Goal: Go to known website: Access a specific website the user already knows

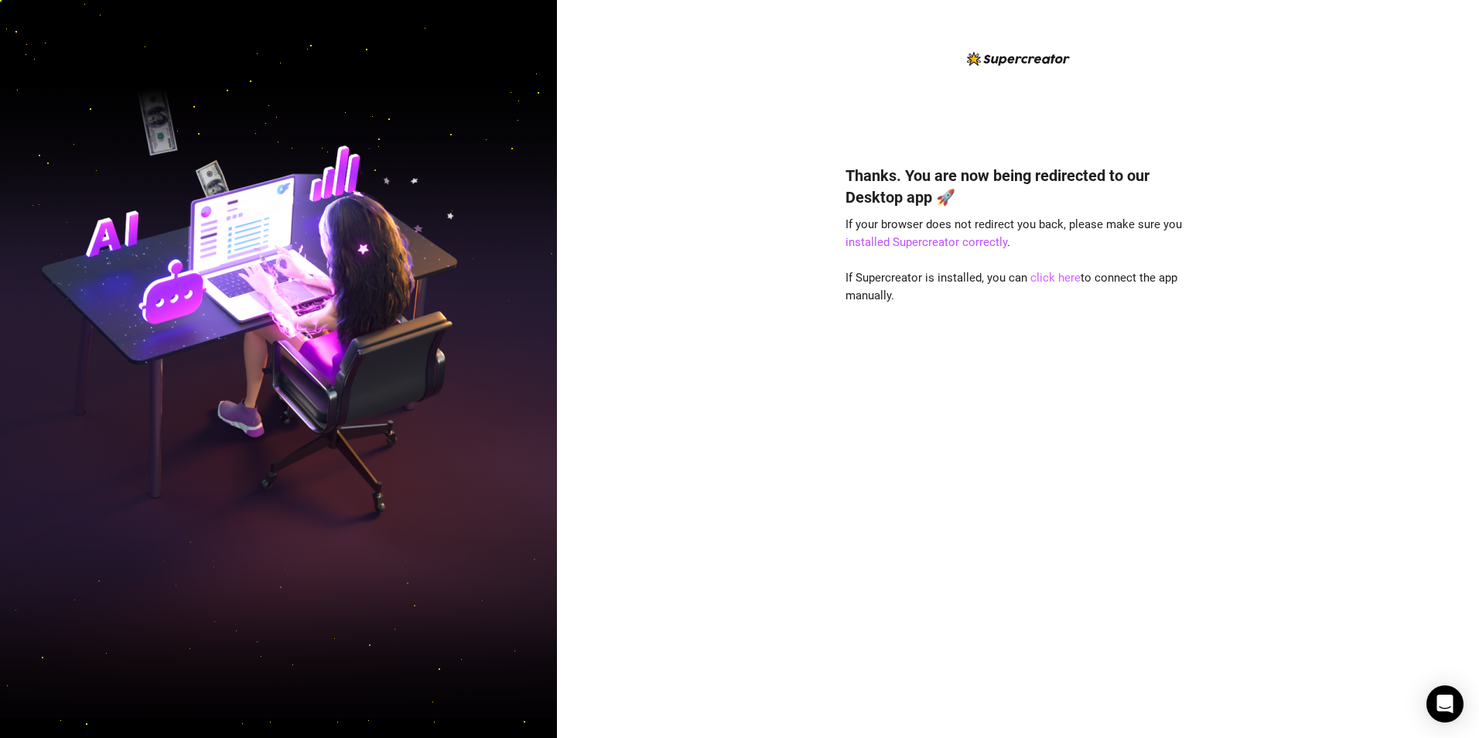
click at [1038, 278] on link "click here" at bounding box center [1055, 278] width 50 height 14
